Goal: Information Seeking & Learning: Learn about a topic

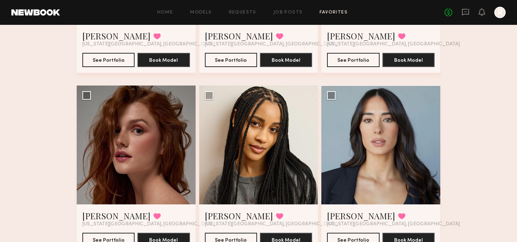
scroll to position [572, 0]
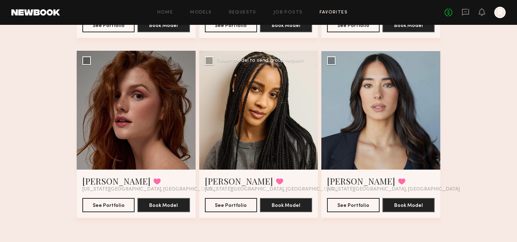
click at [277, 106] on div at bounding box center [258, 110] width 119 height 119
click at [284, 102] on div at bounding box center [258, 110] width 119 height 119
click at [246, 207] on button "See Portfolio" at bounding box center [231, 205] width 52 height 14
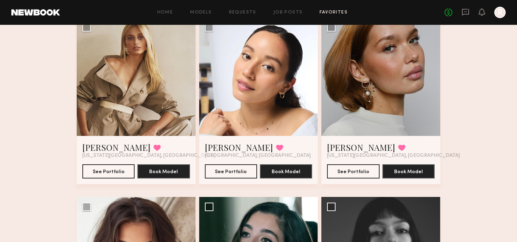
scroll to position [182, 0]
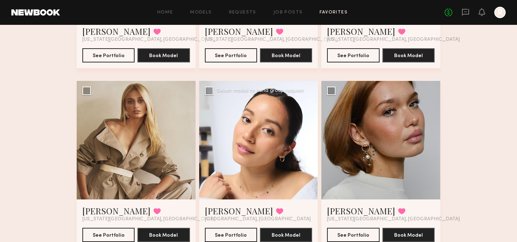
click at [252, 116] on div at bounding box center [258, 140] width 119 height 119
click at [243, 239] on button "See Portfolio" at bounding box center [231, 235] width 52 height 14
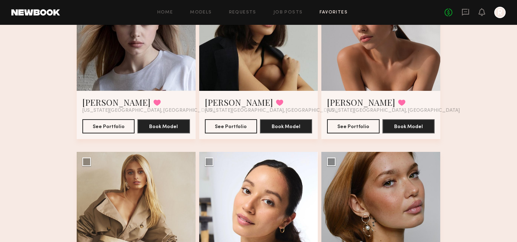
scroll to position [217, 0]
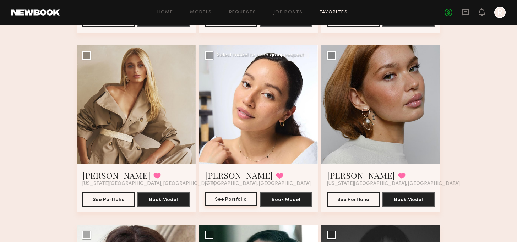
click at [242, 197] on button "See Portfolio" at bounding box center [231, 199] width 52 height 14
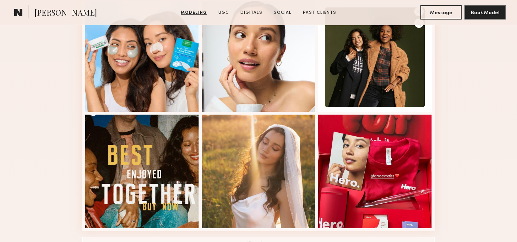
scroll to position [497, 0]
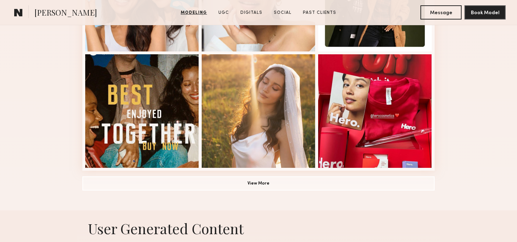
scroll to position [533, 0]
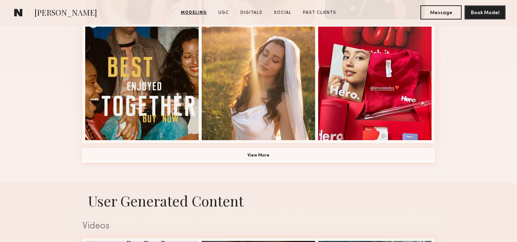
click at [281, 154] on button "View More" at bounding box center [258, 155] width 352 height 14
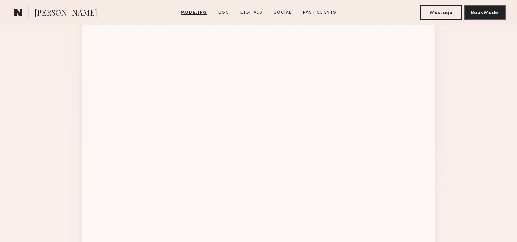
scroll to position [994, 0]
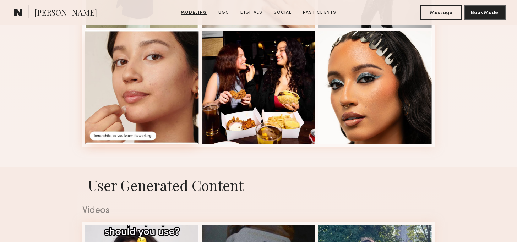
click at [172, 91] on div at bounding box center [142, 87] width 114 height 114
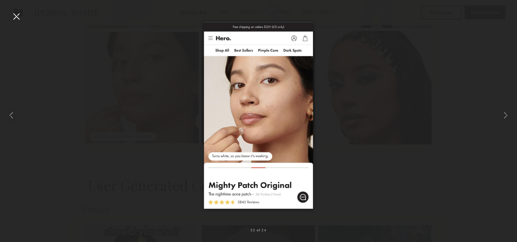
click at [18, 17] on div at bounding box center [16, 16] width 11 height 11
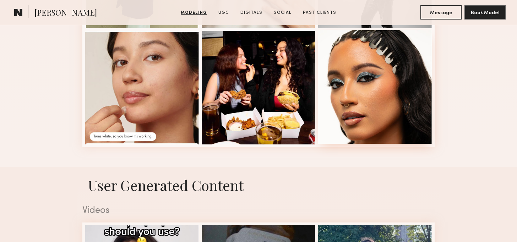
click at [374, 100] on div at bounding box center [375, 87] width 114 height 114
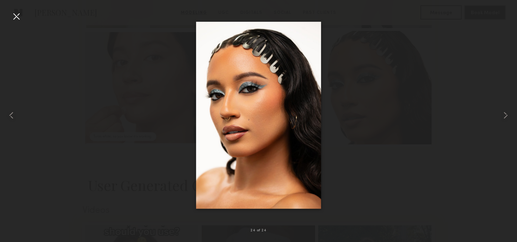
click at [15, 16] on div at bounding box center [16, 16] width 11 height 11
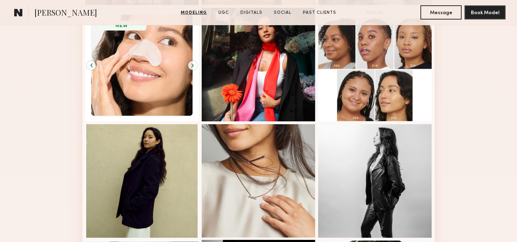
scroll to position [781, 0]
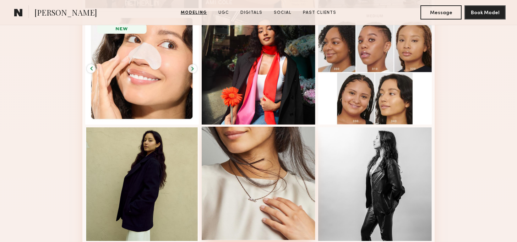
click at [286, 148] on div at bounding box center [259, 184] width 114 height 114
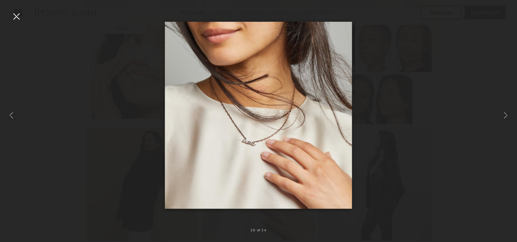
click at [16, 16] on div at bounding box center [16, 16] width 11 height 11
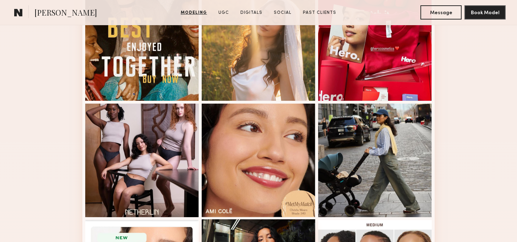
scroll to position [568, 0]
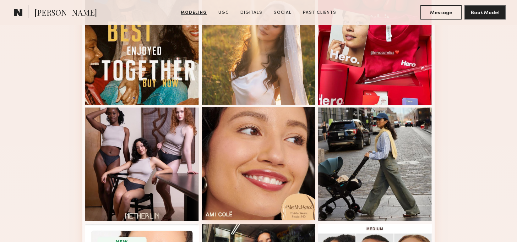
click at [264, 133] on div at bounding box center [259, 164] width 114 height 114
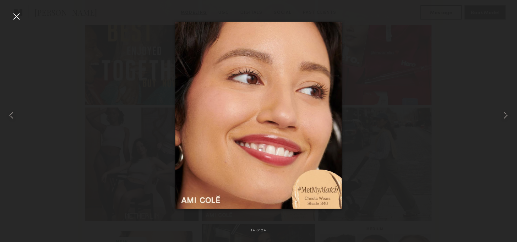
click at [14, 14] on div at bounding box center [16, 16] width 11 height 11
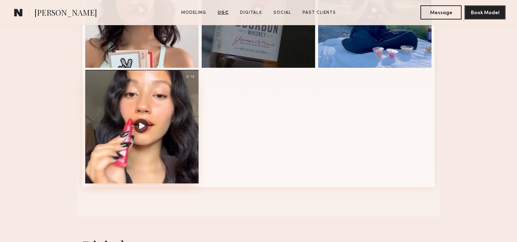
scroll to position [1278, 0]
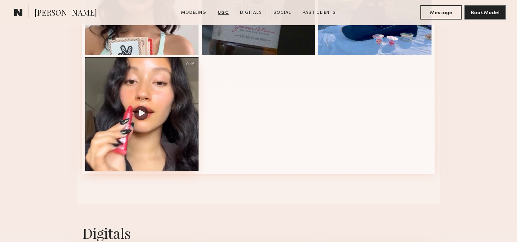
click at [158, 115] on div at bounding box center [142, 114] width 114 height 114
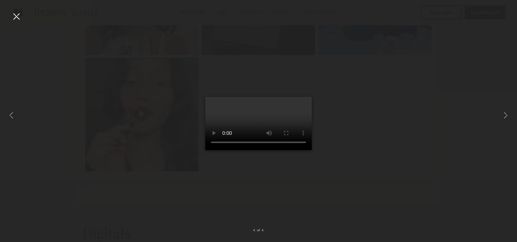
click at [255, 115] on video at bounding box center [258, 123] width 107 height 53
click at [249, 102] on video at bounding box center [258, 123] width 107 height 53
click at [17, 13] on div at bounding box center [16, 16] width 11 height 11
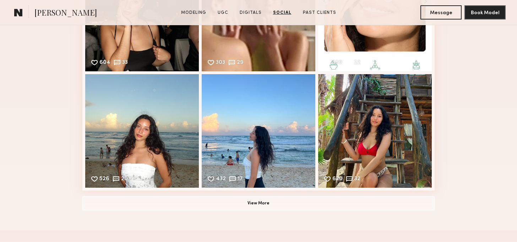
scroll to position [1882, 0]
